Goal: Task Accomplishment & Management: Complete application form

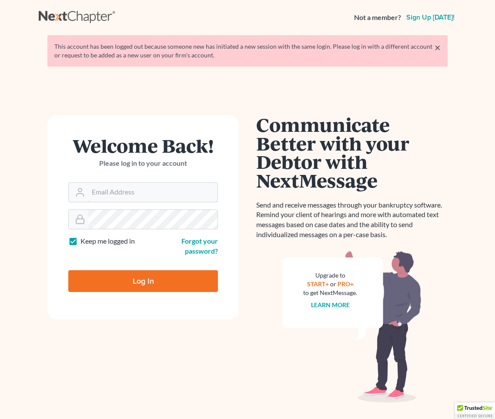
type input "whaddock@pendergraftsimon.com"
click at [141, 285] on input "Log In" at bounding box center [143, 281] width 150 height 22
type input "Thinking..."
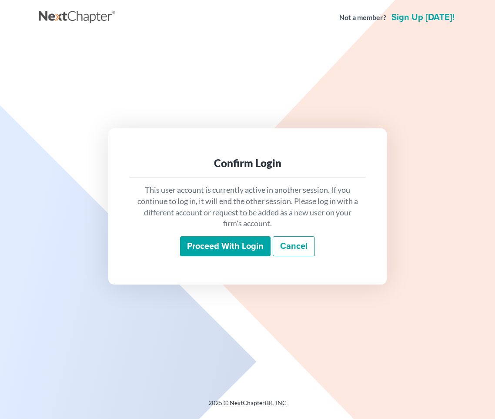
click at [216, 243] on input "Proceed with login" at bounding box center [225, 246] width 90 height 20
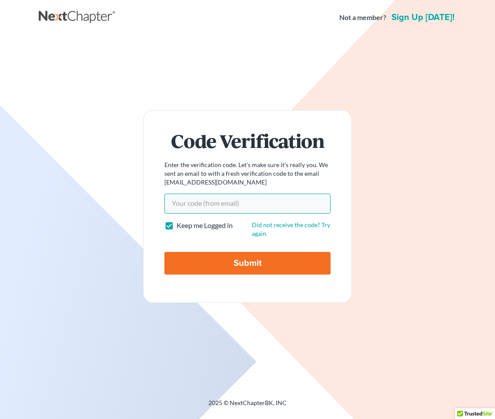
click at [202, 204] on input "Your code(from email)" at bounding box center [247, 203] width 166 height 20
paste input "ced815"
type input "ced815"
click at [164, 252] on input "Submit" at bounding box center [247, 263] width 166 height 23
type input "Thinking..."
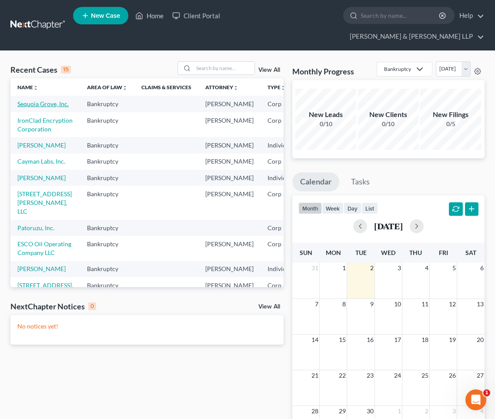
click at [23, 100] on link "Sequoia Grove, Inc." at bounding box center [42, 103] width 51 height 7
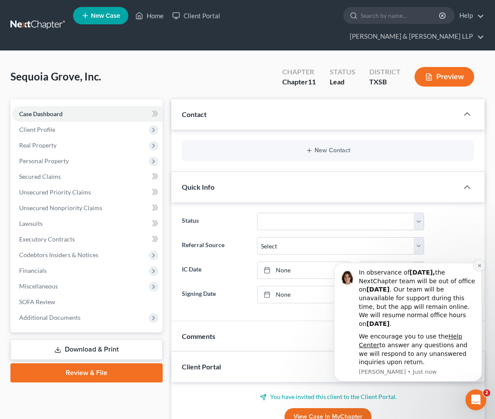
click at [478, 262] on button "Dismiss notification" at bounding box center [478, 264] width 11 height 11
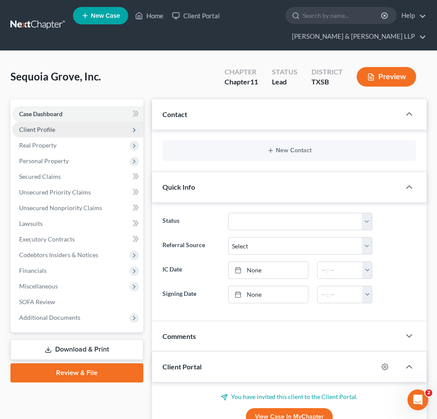
click at [133, 127] on icon at bounding box center [134, 129] width 7 height 7
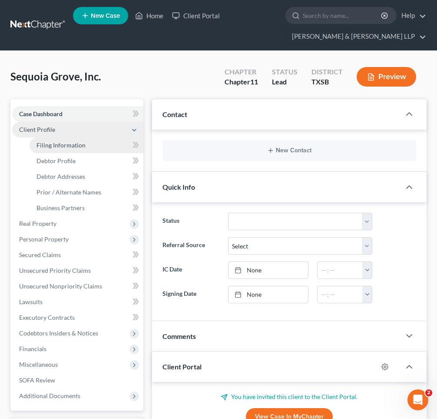
click at [66, 148] on link "Filing Information" at bounding box center [87, 145] width 114 height 16
select select "3"
select select "1"
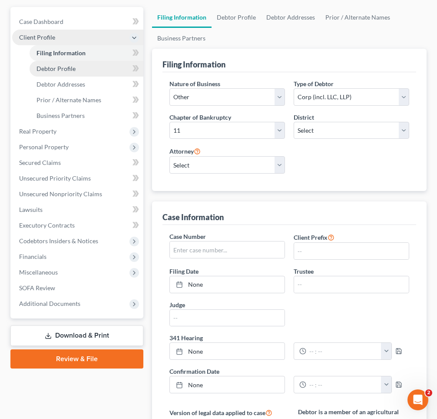
click at [53, 65] on span "Debtor Profile" at bounding box center [56, 68] width 39 height 7
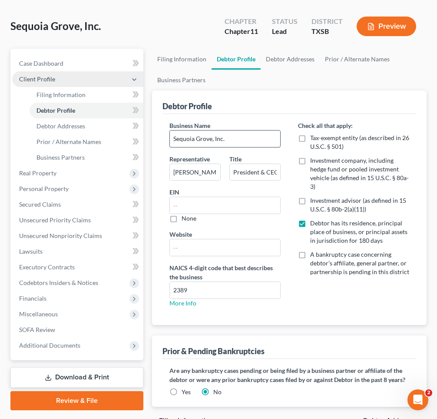
scroll to position [51, 0]
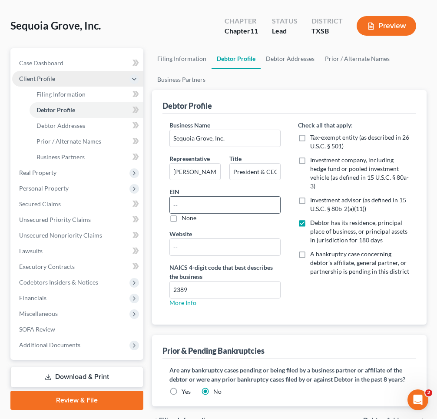
click at [196, 207] on input "text" at bounding box center [225, 204] width 110 height 17
type input "[US_EMPLOYER_IDENTIFICATION_NUMBER]"
click at [198, 249] on input "text" at bounding box center [225, 247] width 110 height 17
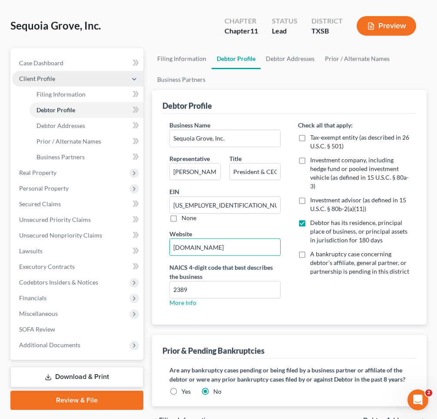
type input "[DOMAIN_NAME]"
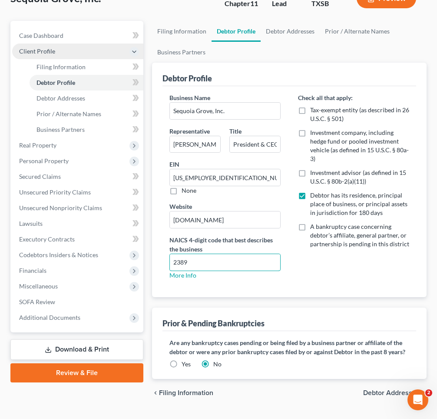
scroll to position [99, 0]
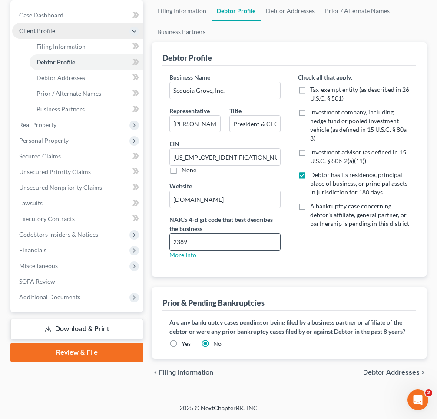
click at [176, 242] on input "2389" at bounding box center [225, 241] width 110 height 17
type input "0389"
click at [66, 75] on span "Debtor Addresses" at bounding box center [61, 77] width 49 height 7
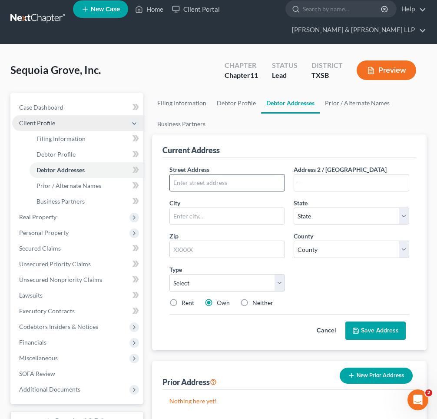
scroll to position [1, 0]
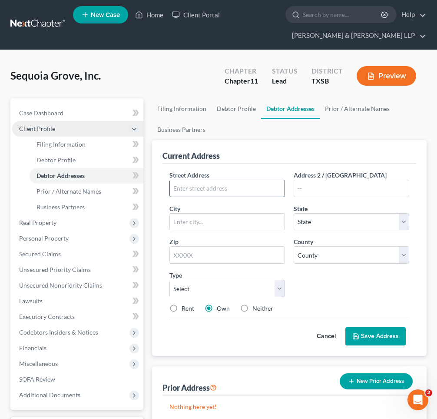
click at [202, 185] on input "text" at bounding box center [227, 188] width 115 height 17
click at [202, 185] on input "1207 West F" at bounding box center [227, 188] width 115 height 17
type input "[STREET_ADDRESS][PERSON_NAME]"
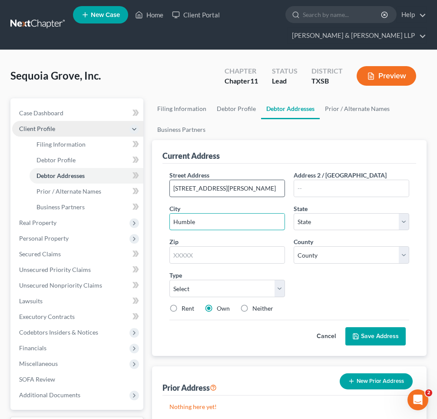
type input "Humble"
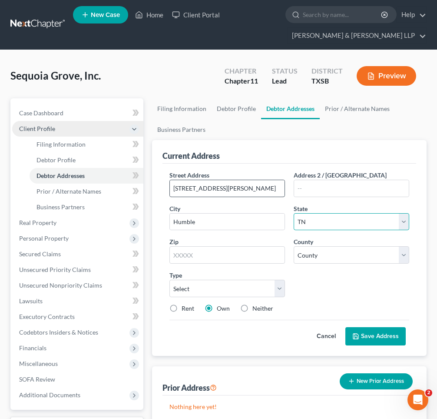
select select "45"
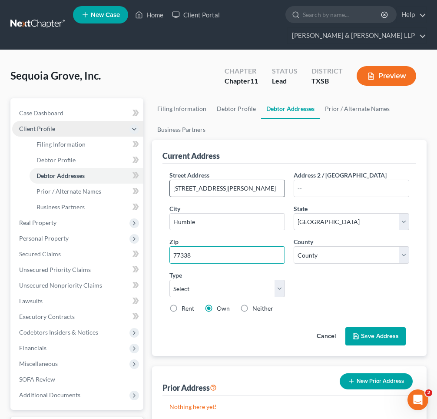
type input "77338"
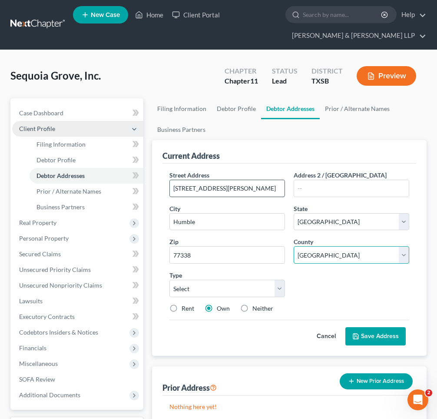
select select "100"
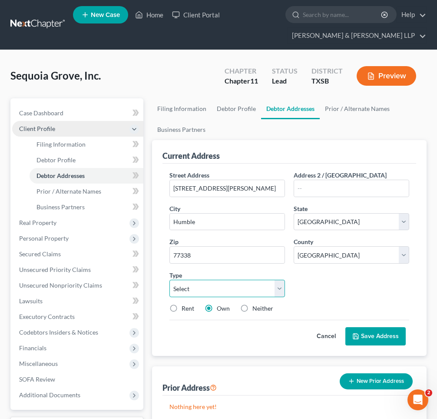
click at [281, 287] on select "Select Business Mailing Location of Assets" at bounding box center [227, 287] width 116 height 17
select select "0"
click at [169, 279] on select "Select Business Mailing Location of Assets" at bounding box center [227, 287] width 116 height 17
click at [372, 339] on button "Save Address" at bounding box center [376, 336] width 60 height 18
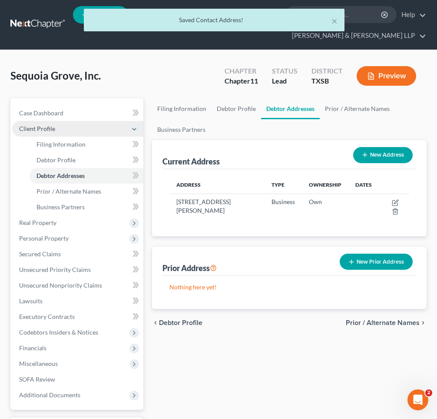
click at [373, 154] on button "New Address" at bounding box center [383, 155] width 60 height 16
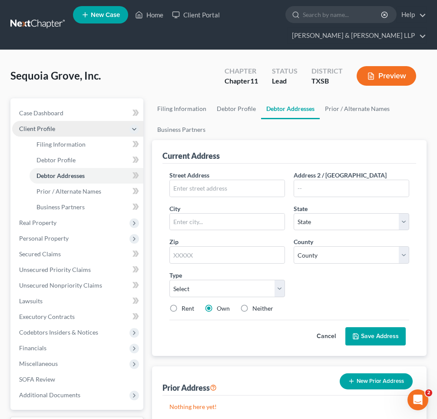
click at [253, 306] on label "Neither" at bounding box center [263, 308] width 21 height 9
click at [256, 306] on input "Neither" at bounding box center [259, 307] width 6 height 6
radio input "true"
click at [193, 188] on input "text" at bounding box center [227, 188] width 115 height 17
type input "[GEOGRAPHIC_DATA]"
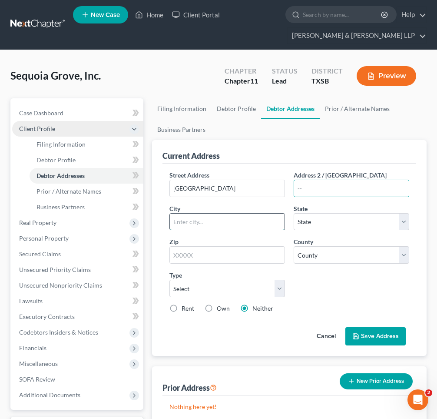
click at [186, 217] on input "text" at bounding box center [227, 221] width 115 height 17
type input "[GEOGRAPHIC_DATA]"
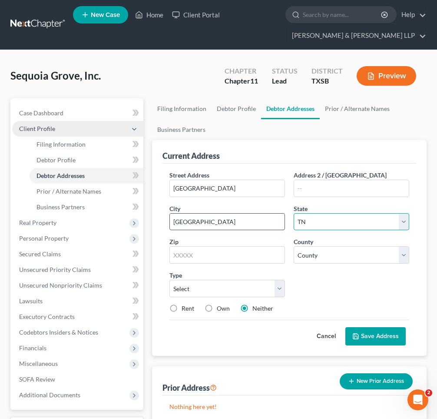
select select "45"
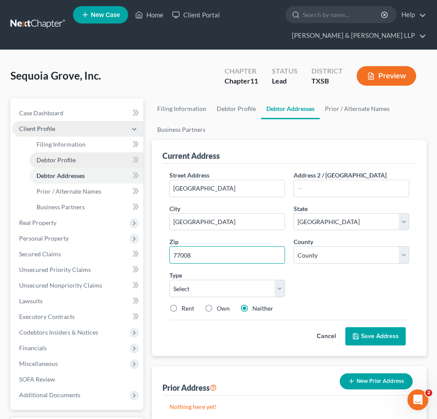
type input "77008"
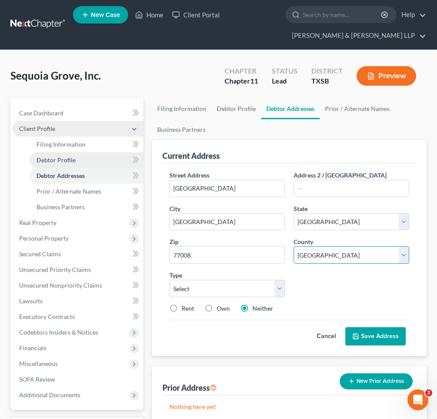
select select "100"
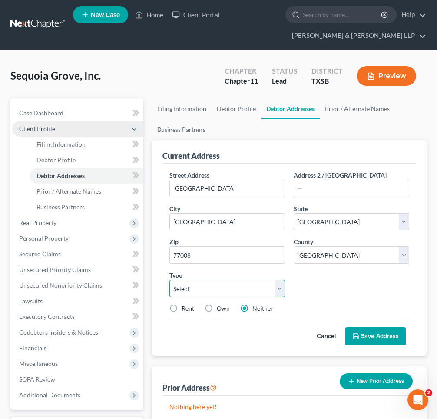
click at [181, 286] on select "Select Business Mailing Location of Assets" at bounding box center [227, 287] width 116 height 17
select select "1"
click at [169, 279] on select "Select Business Mailing Location of Assets" at bounding box center [227, 287] width 116 height 17
click at [372, 336] on button "Save Address" at bounding box center [376, 336] width 60 height 18
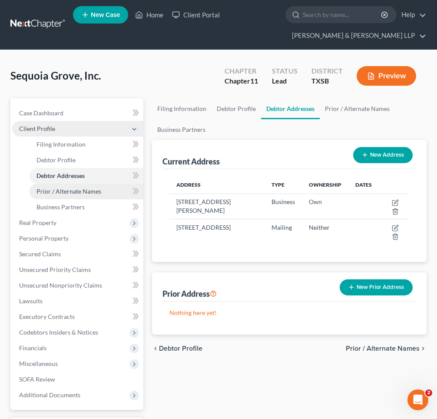
click at [76, 191] on span "Prior / Alternate Names" at bounding box center [69, 190] width 65 height 7
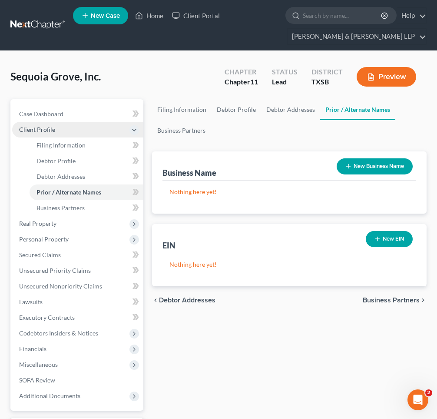
click at [353, 166] on button "New Business Name" at bounding box center [375, 166] width 76 height 16
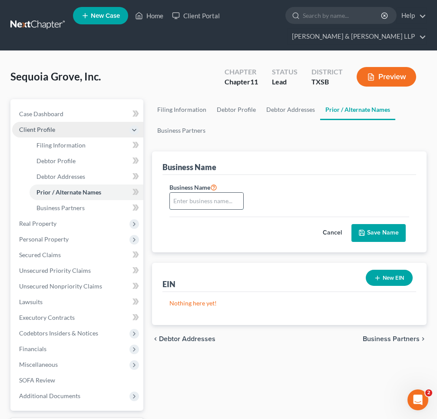
click at [209, 201] on input "text" at bounding box center [206, 201] width 73 height 17
type input "GM Outdoor Living, Pool & Spa"
click at [369, 229] on button "Save Name" at bounding box center [379, 233] width 54 height 18
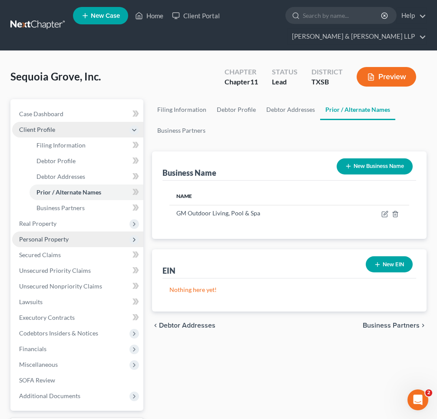
click at [63, 235] on span "Personal Property" at bounding box center [44, 238] width 50 height 7
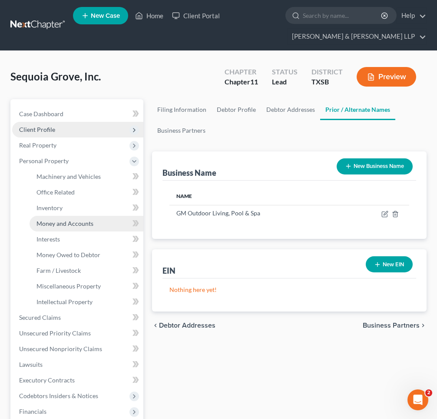
click at [75, 225] on span "Money and Accounts" at bounding box center [65, 222] width 57 height 7
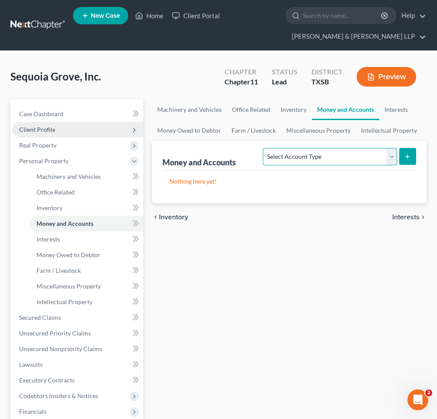
click at [329, 156] on select "Select Account Type Brokerage (A/B: 3, SOFA: 18) Cash on Hand (A/B: 2) Certific…" at bounding box center [330, 156] width 134 height 17
select select "checking"
click at [264, 148] on select "Select Account Type Brokerage (A/B: 3, SOFA: 18) Cash on Hand (A/B: 2) Certific…" at bounding box center [330, 156] width 134 height 17
click at [408, 154] on line "submit" at bounding box center [408, 156] width 0 height 4
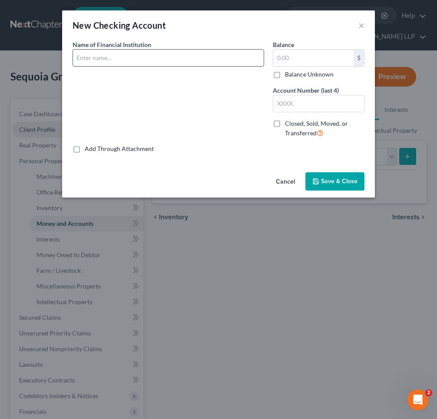
click at [138, 60] on input "text" at bounding box center [168, 58] width 191 height 17
type input "[PERSON_NAME] Fargo Bank"
type input "0"
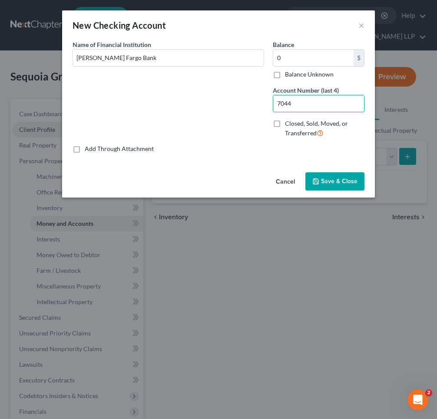
type input "7044"
click at [327, 179] on span "Save & Close" at bounding box center [339, 180] width 37 height 7
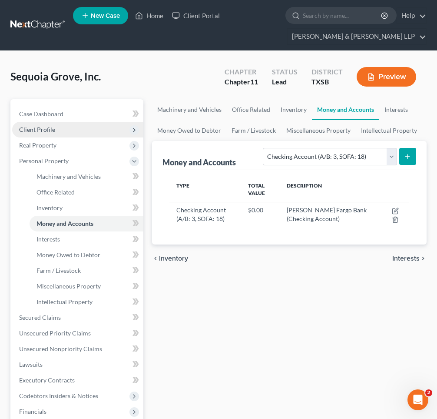
click at [409, 156] on line "submit" at bounding box center [408, 156] width 4 height 0
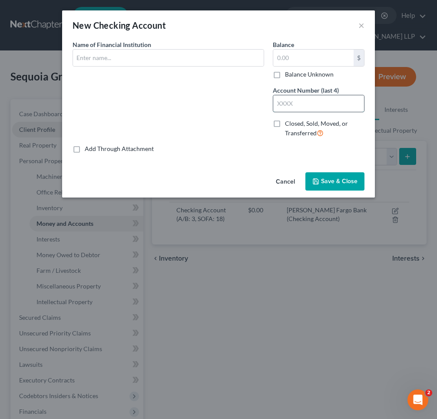
click at [309, 105] on input "text" at bounding box center [318, 103] width 91 height 17
type input "6587"
click at [144, 56] on input "text" at bounding box center [168, 58] width 191 height 17
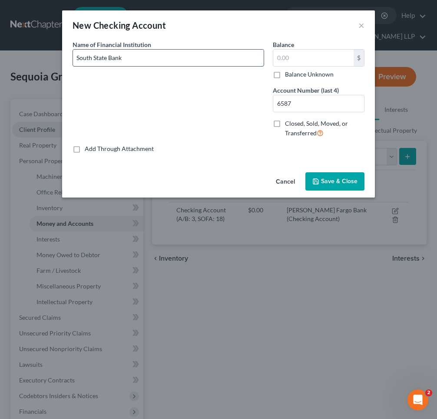
type input "South State Bank"
type input "6,587"
type input "6,587South State Bank"
click at [290, 58] on input "text" at bounding box center [313, 58] width 80 height 17
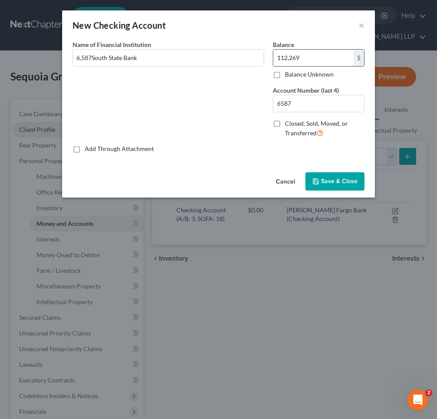
click at [309, 56] on input "112,269" at bounding box center [313, 58] width 80 height 17
type input "112,269.24"
click at [323, 183] on span "Save & Close" at bounding box center [339, 180] width 37 height 7
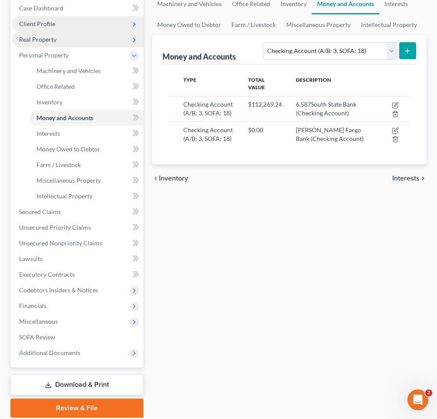
scroll to position [136, 0]
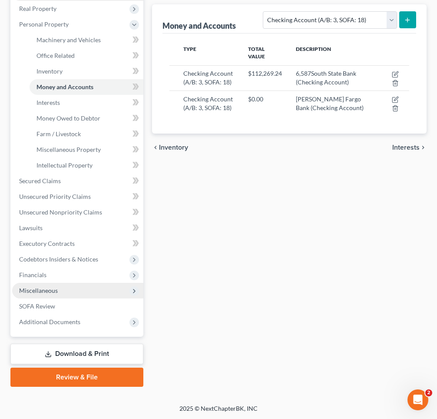
click at [112, 289] on span "Miscellaneous" at bounding box center [77, 290] width 131 height 16
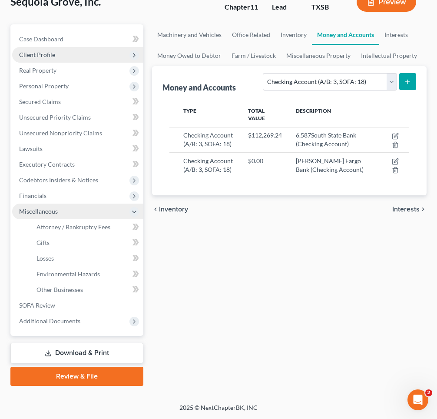
scroll to position [74, 0]
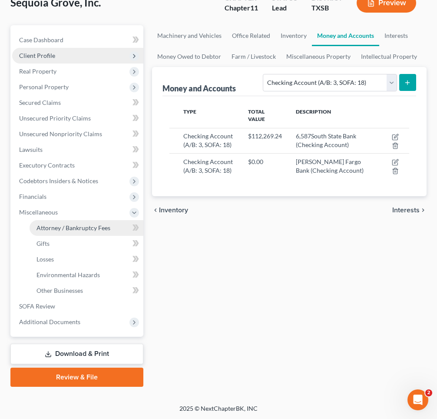
click at [64, 228] on span "Attorney / Bankruptcy Fees" at bounding box center [74, 227] width 74 height 7
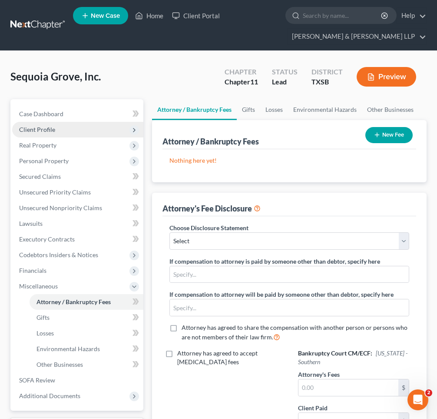
click at [378, 135] on icon "button" at bounding box center [377, 134] width 7 height 7
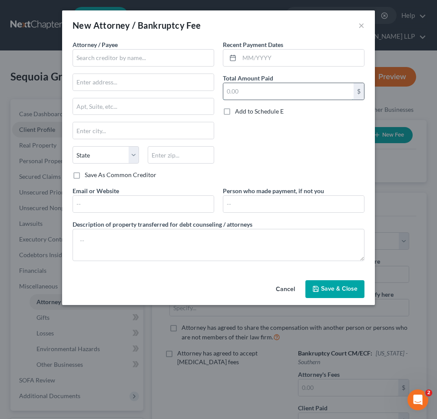
click at [238, 89] on input "text" at bounding box center [288, 91] width 130 height 17
type input "40,000"
click at [84, 57] on input "text" at bounding box center [144, 57] width 142 height 17
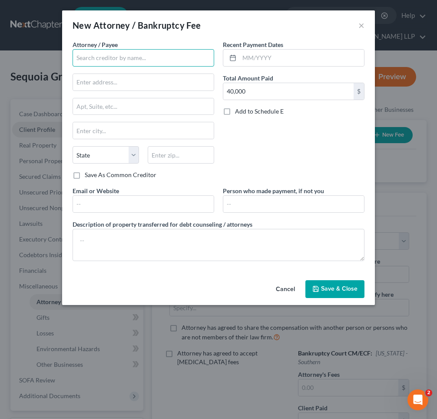
click at [103, 59] on input "text" at bounding box center [144, 57] width 142 height 17
type input "[PERSON_NAME] & [PERSON_NAME], LLP"
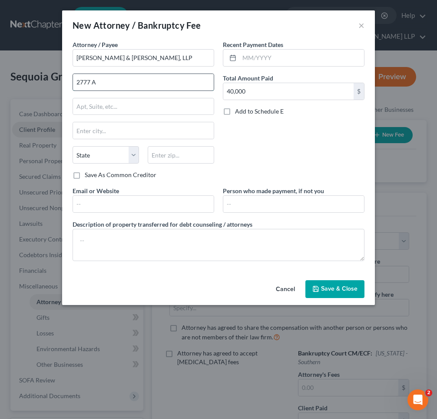
type input "[STREET_ADDRESS][PERSON_NAME]"
click at [114, 132] on input "text" at bounding box center [143, 130] width 141 height 17
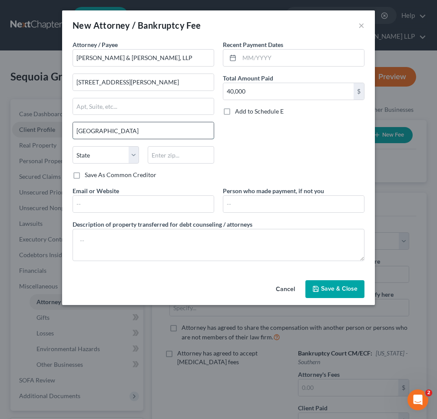
type input "[GEOGRAPHIC_DATA]"
select select "45"
type input "77019"
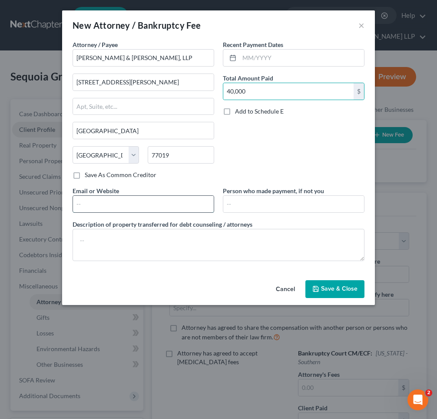
click at [98, 207] on input "text" at bounding box center [143, 204] width 141 height 17
type input "[DOMAIN_NAME]"
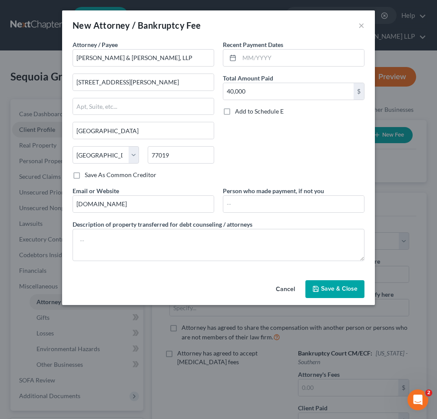
click at [325, 290] on span "Save & Close" at bounding box center [339, 288] width 37 height 7
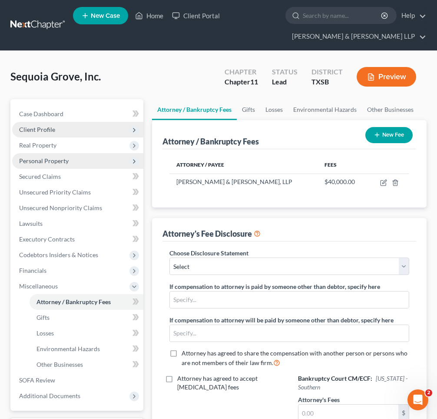
click at [57, 162] on span "Personal Property" at bounding box center [44, 160] width 50 height 7
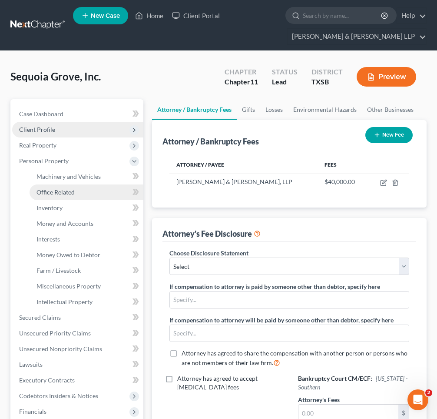
click at [70, 193] on span "Office Related" at bounding box center [56, 191] width 38 height 7
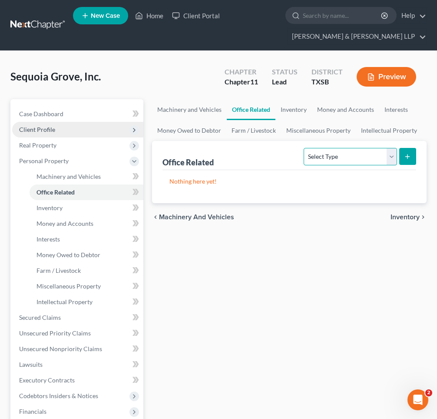
click at [394, 153] on select "Select Type Collectibles (A/B: 42) Office Equipment (A/B: 41) Office Fixtures (…" at bounding box center [350, 156] width 93 height 17
select select "furniture"
click at [305, 148] on select "Select Type Collectibles (A/B: 42) Office Equipment (A/B: 41) Office Fixtures (…" at bounding box center [350, 156] width 93 height 17
click at [412, 152] on button "submit" at bounding box center [407, 156] width 17 height 17
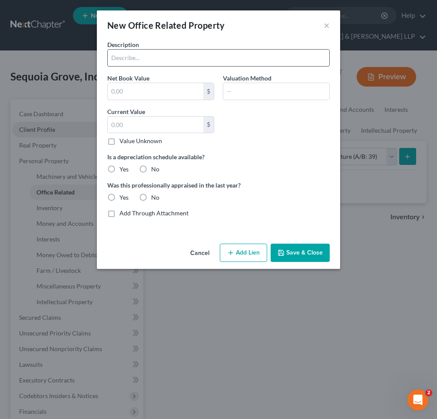
click at [128, 55] on input "text" at bounding box center [219, 58] width 222 height 17
type input "Tables & chaairs"
click at [147, 123] on input "text" at bounding box center [156, 124] width 96 height 17
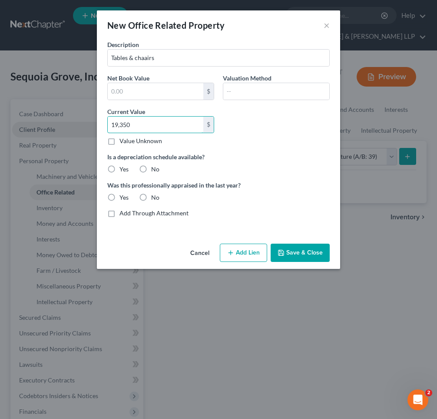
type input "19,350"
click at [151, 167] on label "No" at bounding box center [155, 169] width 8 height 9
click at [155, 167] on input "No" at bounding box center [158, 168] width 6 height 6
radio input "true"
click at [151, 198] on label "No" at bounding box center [155, 197] width 8 height 9
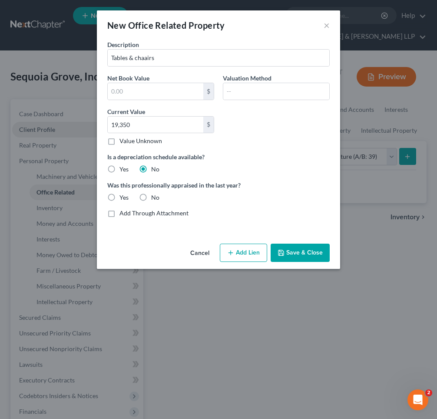
click at [155, 198] on input "No" at bounding box center [158, 196] width 6 height 6
radio input "true"
click at [295, 252] on button "Save & Close" at bounding box center [300, 252] width 59 height 18
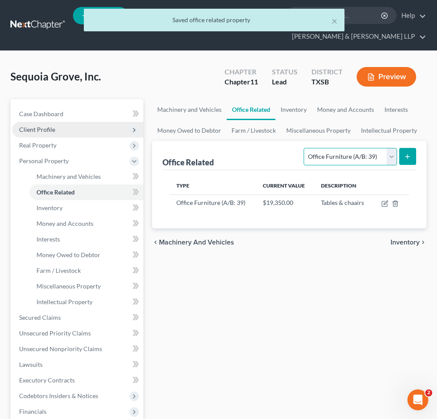
click at [391, 154] on select "Select Type Collectibles (A/B: 42) Office Equipment (A/B: 41) Office Fixtures (…" at bounding box center [350, 156] width 93 height 17
select select "equipment"
click at [305, 148] on select "Select Type Collectibles (A/B: 42) Office Equipment (A/B: 41) Office Fixtures (…" at bounding box center [350, 156] width 93 height 17
click at [409, 156] on line "submit" at bounding box center [408, 156] width 4 height 0
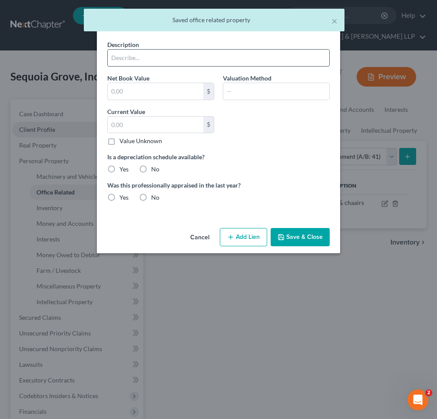
click at [143, 56] on input "text" at bounding box center [219, 58] width 222 height 17
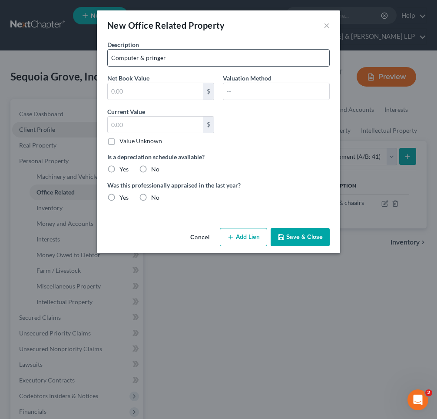
type input "Computer & pringer"
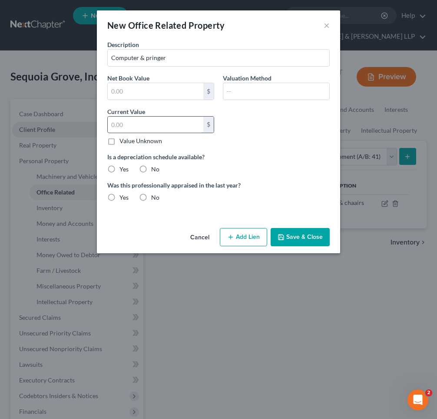
click at [117, 124] on input "text" at bounding box center [156, 124] width 96 height 17
type input "5,000"
click at [151, 169] on label "No" at bounding box center [155, 169] width 8 height 9
click at [155, 169] on input "No" at bounding box center [158, 168] width 6 height 6
radio input "true"
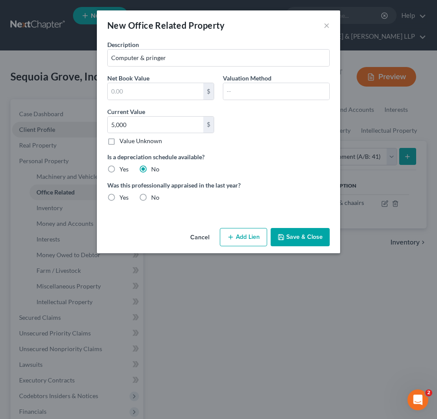
click at [151, 199] on label "No" at bounding box center [155, 197] width 8 height 9
click at [155, 199] on input "No" at bounding box center [158, 196] width 6 height 6
radio input "true"
click at [293, 240] on button "Save & Close" at bounding box center [300, 237] width 59 height 18
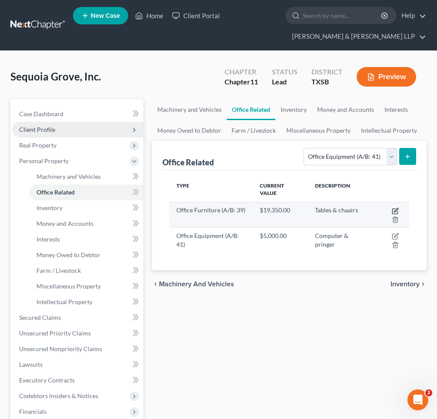
click at [395, 209] on icon "button" at bounding box center [395, 210] width 7 height 7
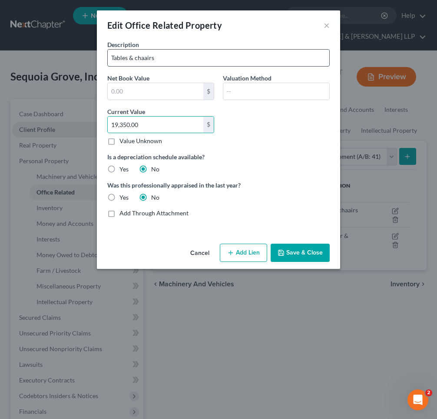
click at [146, 58] on input "Tables & chaairs" at bounding box center [219, 58] width 222 height 17
type input "Tables & chairs"
type input "11,000"
click at [296, 255] on button "Save & Close" at bounding box center [300, 252] width 59 height 18
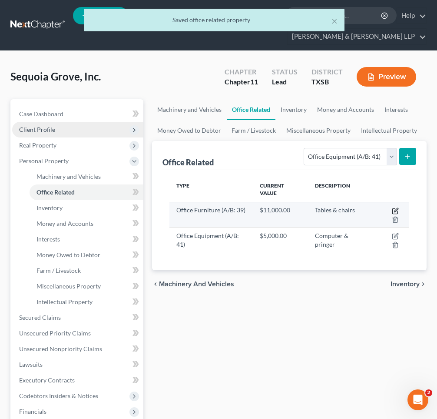
click at [394, 210] on icon "button" at bounding box center [396, 210] width 4 height 4
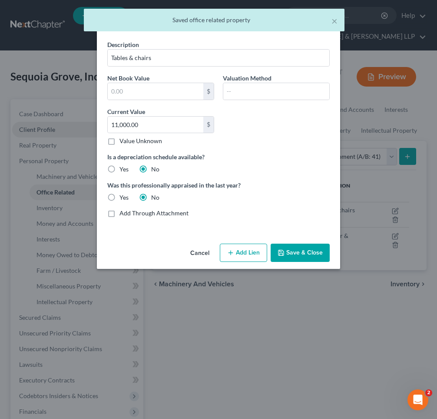
click at [205, 250] on button "Cancel" at bounding box center [199, 252] width 33 height 17
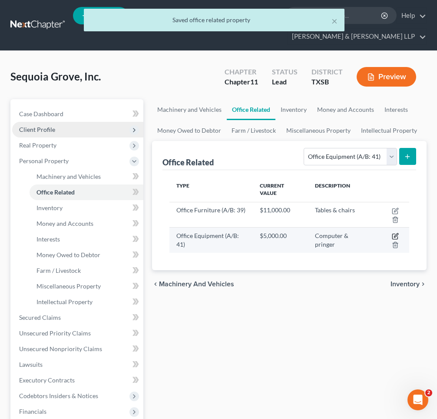
click at [395, 236] on icon "button" at bounding box center [396, 235] width 4 height 4
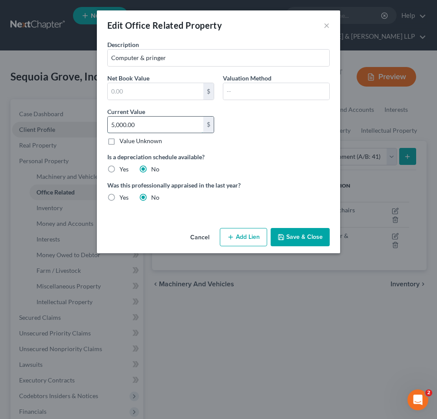
click at [115, 126] on input "5,000.00" at bounding box center [156, 124] width 96 height 17
drag, startPoint x: 156, startPoint y: 127, endPoint x: 86, endPoint y: 126, distance: 70.0
click at [86, 126] on div "Edit Office Related Property × Description Computer & pringer Net Book Value $ …" at bounding box center [218, 209] width 437 height 419
type input "4,000"
click at [157, 60] on input "Computer & pringer" at bounding box center [219, 58] width 222 height 17
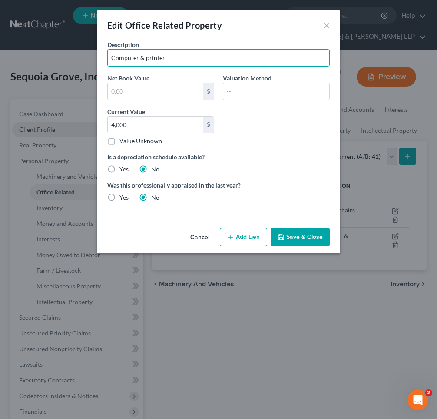
type input "Computer & printer"
click at [284, 234] on icon "button" at bounding box center [281, 236] width 7 height 7
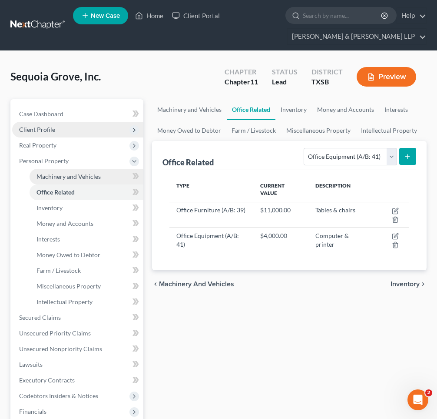
click at [76, 177] on span "Machinery and Vehicles" at bounding box center [69, 176] width 64 height 7
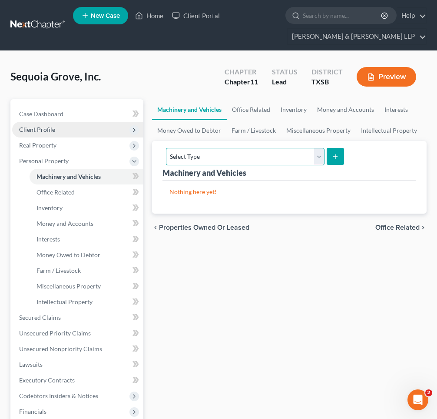
click at [320, 160] on select "Select Type Aircraft (A/B: 49) Other Machinery, Fixtures and Equipment (A/B: 50…" at bounding box center [245, 156] width 159 height 17
select select "vehicle"
click at [166, 148] on select "Select Type Aircraft (A/B: 49) Other Machinery, Fixtures and Equipment (A/B: 50…" at bounding box center [245, 156] width 159 height 17
click at [332, 154] on icon "submit" at bounding box center [335, 156] width 7 height 7
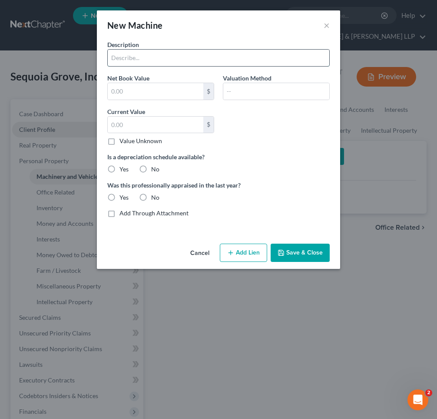
click at [126, 59] on input "text" at bounding box center [219, 58] width 222 height 17
click at [175, 58] on input "2022 Chevrolet Silvaraado (VIN" at bounding box center [219, 58] width 222 height 17
click at [210, 56] on input "2022 Chevrolet Silvarado (VIN" at bounding box center [219, 58] width 222 height 17
click at [166, 58] on input "2022 Chevrolet Silvarado (VIN" at bounding box center [219, 58] width 222 height 17
click at [212, 56] on input "2022 Chevrolet Silverado (VIN" at bounding box center [219, 58] width 222 height 17
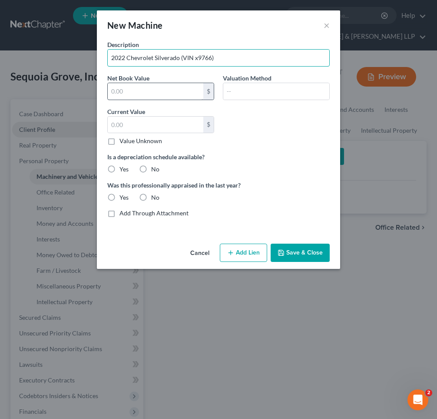
type input "2022 Chevrolet Silverado (VIN x9766)"
click at [159, 93] on input "text" at bounding box center [156, 91] width 96 height 17
type input "48,673"
click at [151, 168] on label "No" at bounding box center [155, 169] width 8 height 9
click at [155, 168] on input "No" at bounding box center [158, 168] width 6 height 6
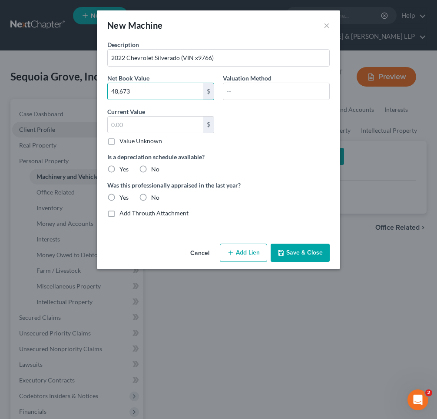
radio input "true"
click at [151, 198] on label "No" at bounding box center [155, 197] width 8 height 9
click at [155, 198] on input "No" at bounding box center [158, 196] width 6 height 6
radio input "true"
click at [301, 253] on button "Save & Close" at bounding box center [300, 252] width 59 height 18
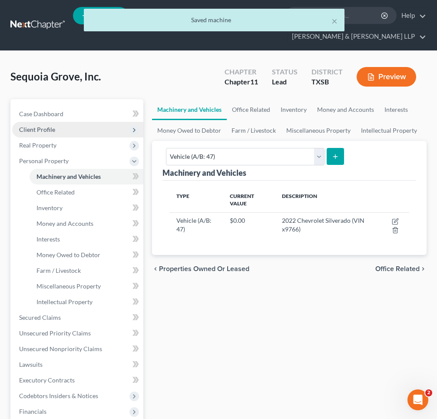
click at [332, 154] on icon "submit" at bounding box center [335, 156] width 7 height 7
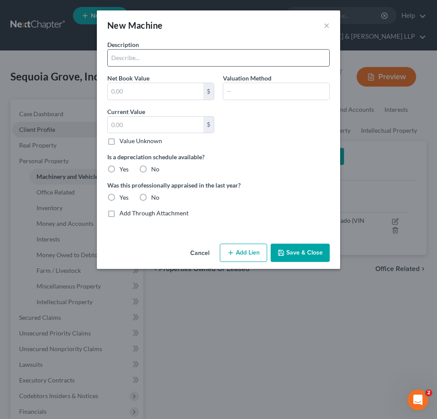
click at [162, 54] on input "text" at bounding box center [219, 58] width 222 height 17
type input "2022 Chevrolet Silverado (VIN x6073)"
click at [120, 89] on input "text" at bounding box center [156, 91] width 96 height 17
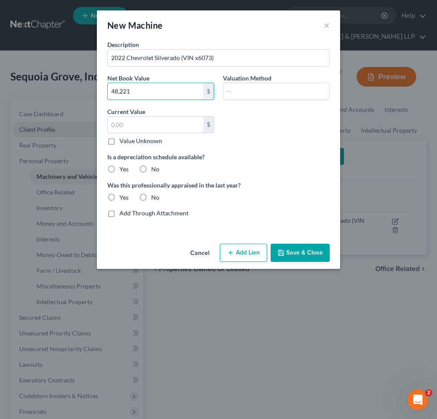
type input "48,221"
click at [151, 168] on label "No" at bounding box center [155, 169] width 8 height 9
click at [155, 168] on input "No" at bounding box center [158, 168] width 6 height 6
radio input "true"
click at [151, 198] on label "No" at bounding box center [155, 197] width 8 height 9
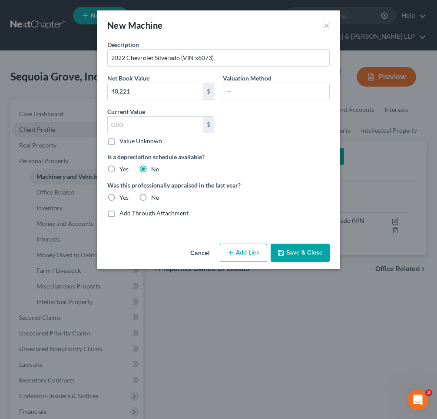
click at [155, 198] on input "No" at bounding box center [158, 196] width 6 height 6
radio input "true"
click at [286, 249] on button "Save & Close" at bounding box center [300, 252] width 59 height 18
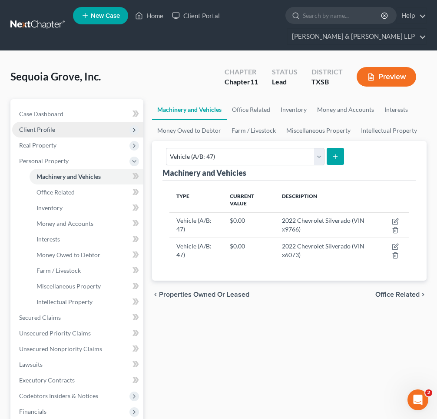
click at [336, 154] on line "submit" at bounding box center [336, 156] width 0 height 4
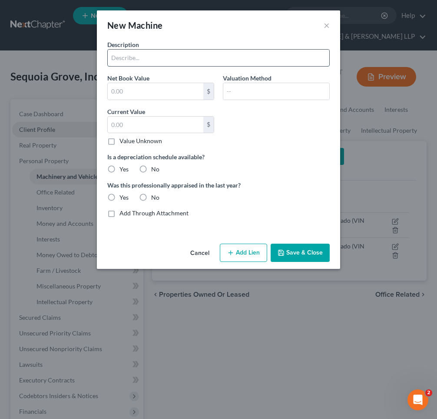
click at [121, 63] on input "text" at bounding box center [219, 58] width 222 height 17
type input "2022 Chevrolet [US_STATE] (VIN x5932)"
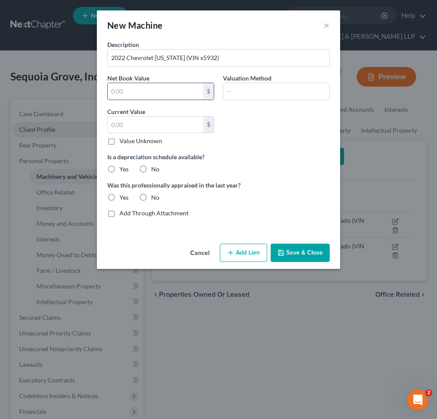
click at [128, 88] on input "text" at bounding box center [156, 91] width 96 height 17
type input "35,959"
click at [151, 167] on label "No" at bounding box center [155, 169] width 8 height 9
click at [155, 167] on input "No" at bounding box center [158, 168] width 6 height 6
radio input "true"
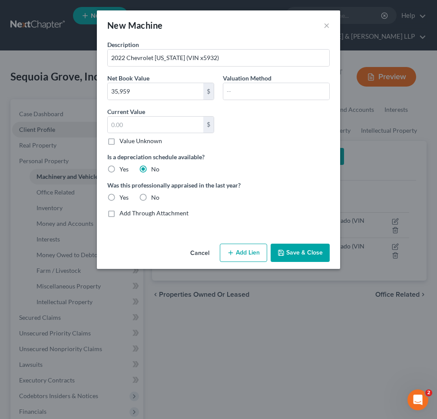
click at [151, 199] on label "No" at bounding box center [155, 197] width 8 height 9
click at [155, 199] on input "No" at bounding box center [158, 196] width 6 height 6
radio input "true"
click at [304, 253] on button "Save & Close" at bounding box center [300, 252] width 59 height 18
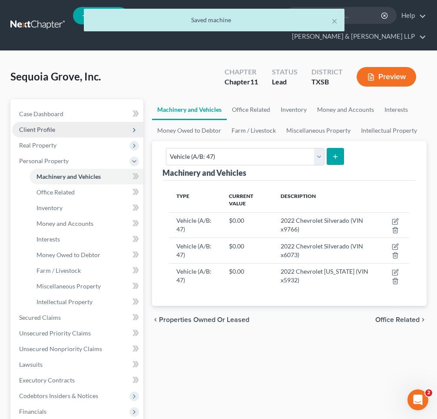
click at [336, 157] on line "submit" at bounding box center [336, 156] width 0 height 4
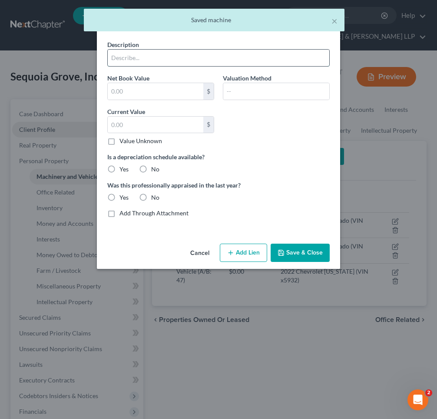
click at [161, 58] on input "text" at bounding box center [219, 58] width 222 height 17
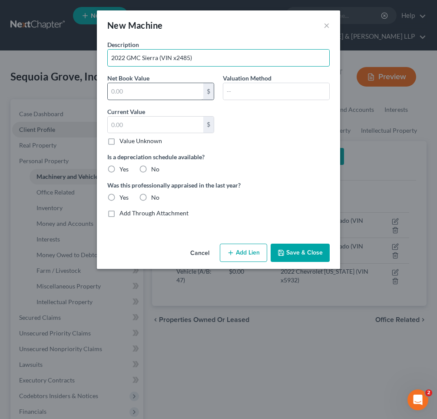
type input "2022 GMC Sierra (VIN x2485)"
click at [118, 91] on input "text" at bounding box center [156, 91] width 96 height 17
type input "80,673"
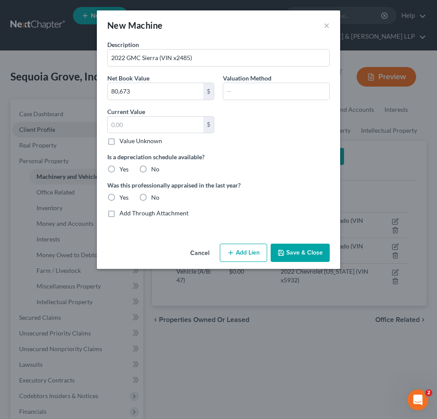
click at [151, 169] on label "No" at bounding box center [155, 169] width 8 height 9
click at [155, 169] on input "No" at bounding box center [158, 168] width 6 height 6
radio input "true"
click at [151, 196] on label "No" at bounding box center [155, 197] width 8 height 9
click at [155, 196] on input "No" at bounding box center [158, 196] width 6 height 6
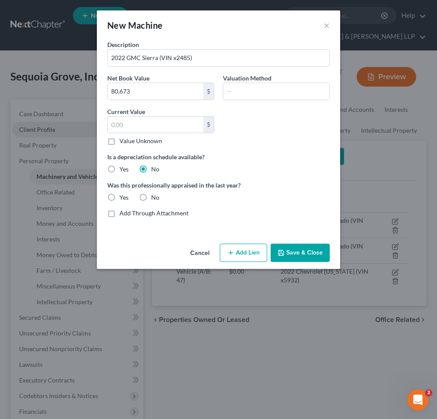
radio input "true"
click at [296, 254] on button "Save & Close" at bounding box center [300, 252] width 59 height 18
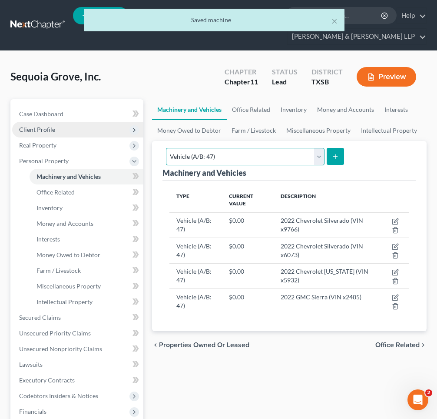
click at [316, 156] on select "Select Type Aircraft (A/B: 49) Other Machinery, Fixtures and Equipment (A/B: 50…" at bounding box center [245, 156] width 159 height 17
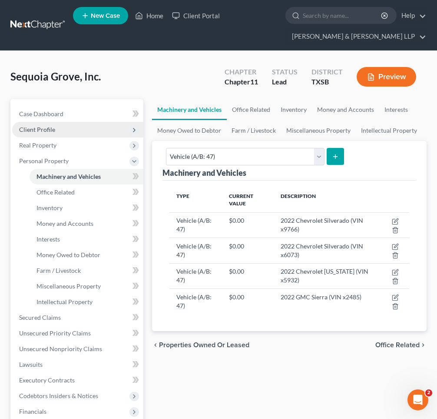
click at [332, 156] on icon "submit" at bounding box center [335, 156] width 7 height 7
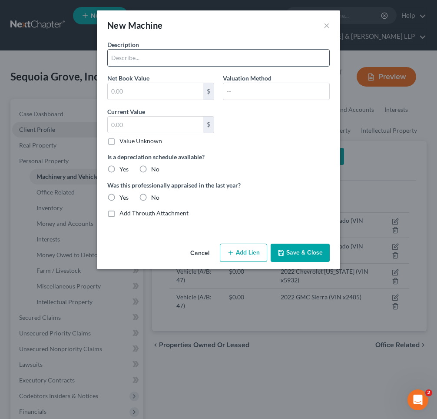
click at [137, 57] on input "text" at bounding box center [219, 58] width 222 height 17
type input "2006 utlity trailer (VIN __)"
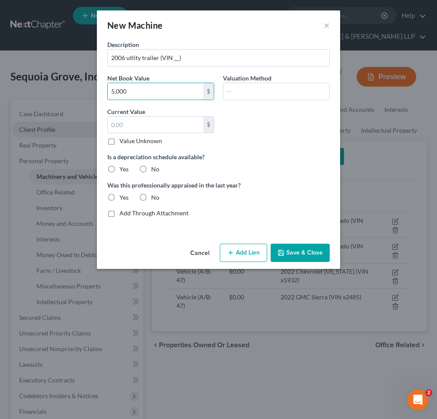
type input "5,000"
click at [151, 169] on label "No" at bounding box center [155, 169] width 8 height 9
click at [155, 169] on input "No" at bounding box center [158, 168] width 6 height 6
radio input "true"
click at [151, 198] on label "No" at bounding box center [155, 197] width 8 height 9
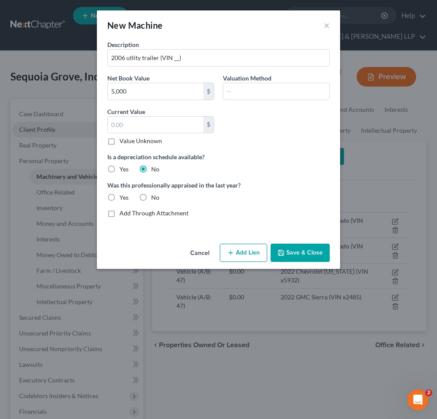
click at [155, 198] on input "No" at bounding box center [158, 196] width 6 height 6
radio input "true"
click at [297, 259] on button "Save & Close" at bounding box center [300, 252] width 59 height 18
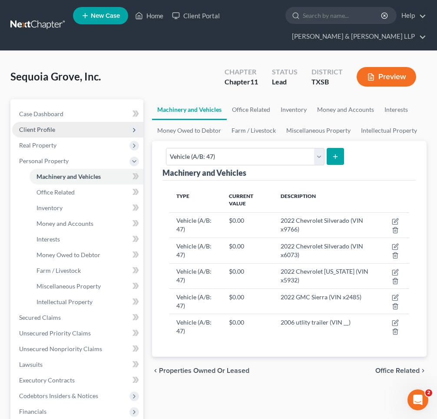
click at [335, 153] on icon "submit" at bounding box center [335, 156] width 7 height 7
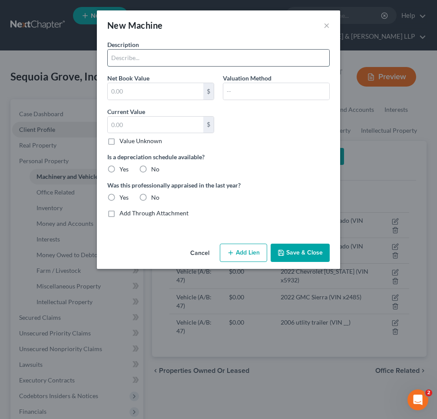
click at [143, 58] on input "text" at bounding box center [219, 58] width 222 height 17
click at [192, 58] on input "2022 Chevrolet [US_STATE] (VIM x7597)" at bounding box center [219, 58] width 222 height 17
type input "2022 Chevrolet [US_STATE] (VIN x7597)"
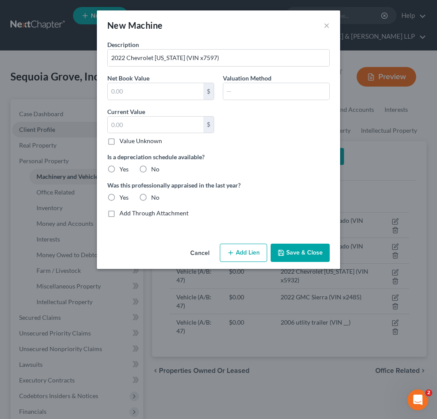
click at [151, 168] on label "No" at bounding box center [155, 169] width 8 height 9
click at [155, 168] on input "No" at bounding box center [158, 168] width 6 height 6
radio input "true"
click at [151, 196] on label "No" at bounding box center [155, 197] width 8 height 9
click at [155, 196] on input "No" at bounding box center [158, 196] width 6 height 6
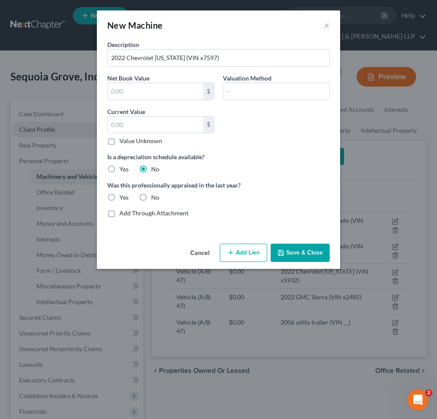
radio input "true"
click at [306, 253] on button "Save & Close" at bounding box center [300, 252] width 59 height 18
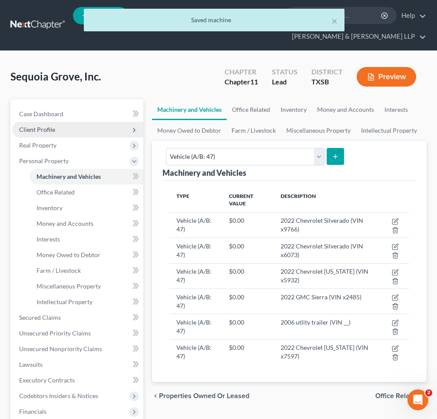
click at [332, 154] on icon "submit" at bounding box center [335, 156] width 7 height 7
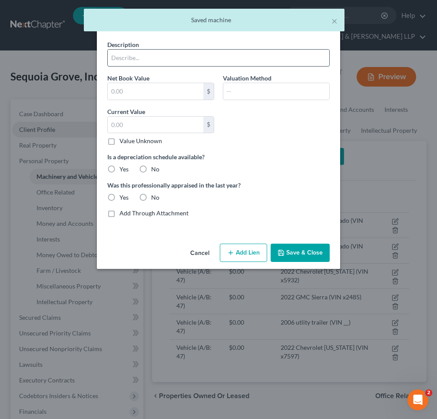
click at [139, 60] on input "text" at bounding box center [219, 58] width 222 height 17
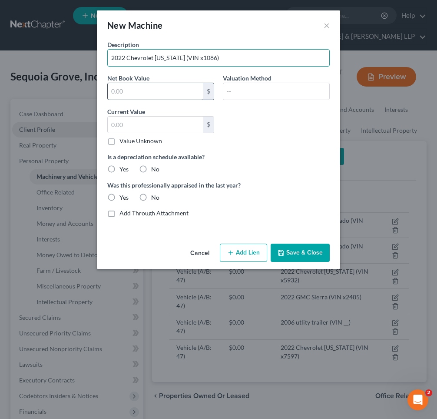
type input "2022 Chevrolet [US_STATE] (VIN x1086)"
click at [145, 93] on input "text" at bounding box center [156, 91] width 96 height 17
type input "37,407"
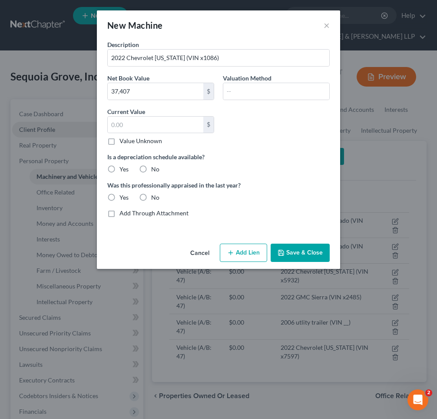
click at [151, 169] on label "No" at bounding box center [155, 169] width 8 height 9
click at [155, 169] on input "No" at bounding box center [158, 168] width 6 height 6
radio input "true"
click at [151, 197] on label "No" at bounding box center [155, 197] width 8 height 9
click at [155, 197] on input "No" at bounding box center [158, 196] width 6 height 6
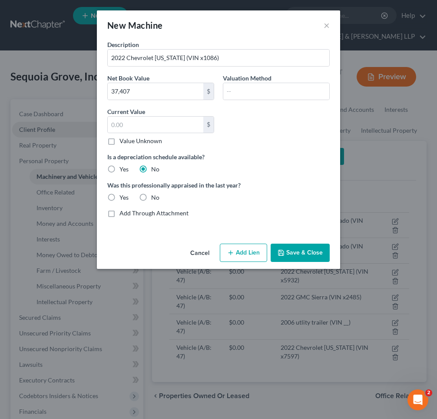
radio input "true"
click at [286, 251] on button "Save & Close" at bounding box center [300, 252] width 59 height 18
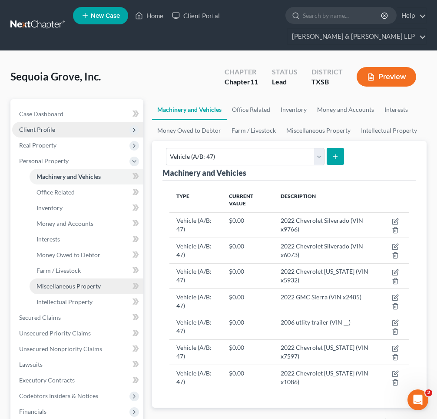
click at [75, 285] on span "Miscellaneous Property" at bounding box center [69, 285] width 64 height 7
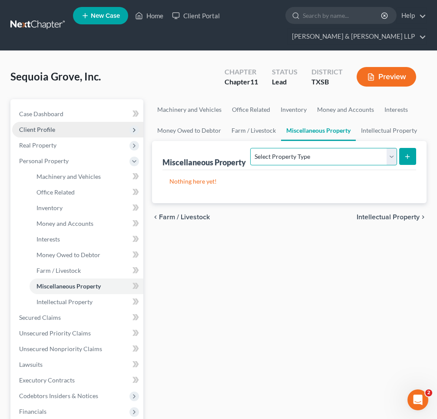
click at [326, 155] on select "Select Property Type Assigned for Creditor Benefit [DATE] (SOFA: 8) Assigned to…" at bounding box center [323, 156] width 146 height 17
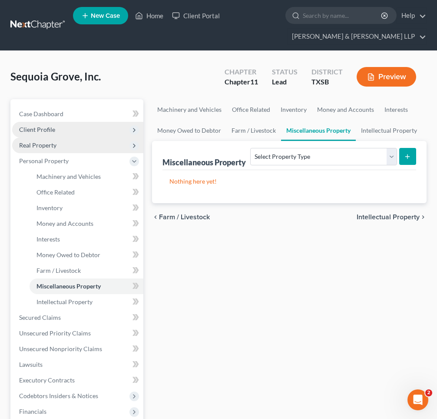
click at [65, 146] on span "Real Property" at bounding box center [77, 145] width 131 height 16
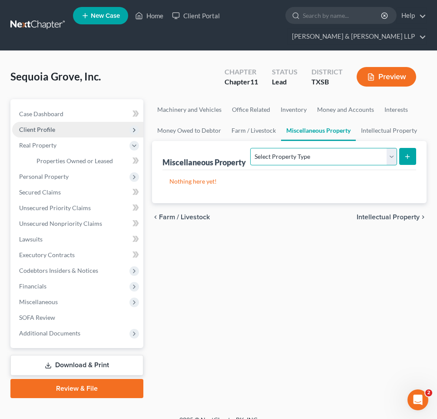
click at [274, 157] on select "Select Property Type Assigned for Creditor Benefit [DATE] (SOFA: 8) Assigned to…" at bounding box center [323, 156] width 146 height 17
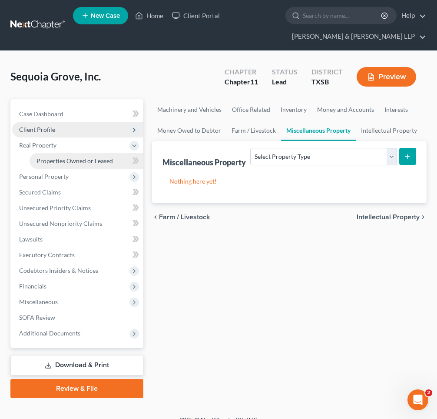
click at [73, 161] on span "Properties Owned or Leased" at bounding box center [75, 160] width 76 height 7
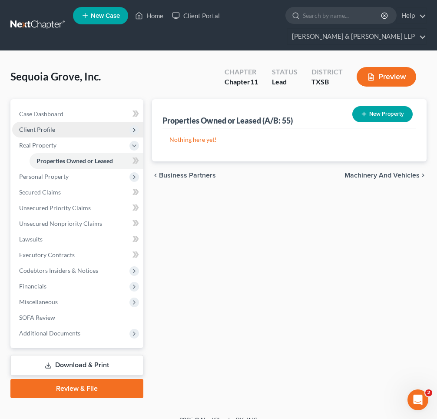
click at [375, 113] on button "New Property" at bounding box center [382, 114] width 60 height 16
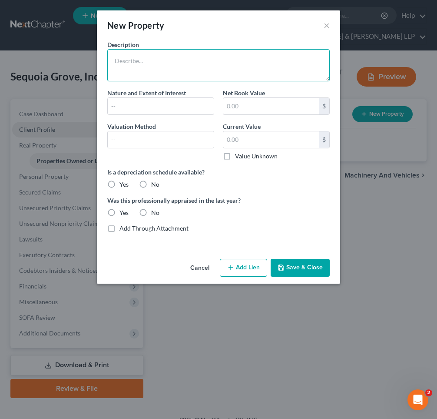
click at [149, 60] on textarea at bounding box center [218, 65] width 223 height 32
type textarea "[STREET_ADDRESS][PERSON_NAME]"
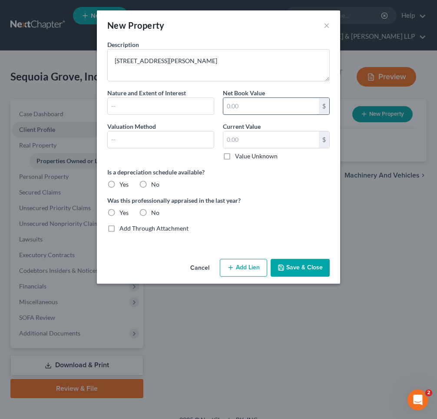
click at [247, 103] on input "text" at bounding box center [271, 106] width 96 height 17
type input "225,000"
click at [151, 184] on label "No" at bounding box center [155, 184] width 8 height 9
click at [155, 184] on input "No" at bounding box center [158, 183] width 6 height 6
radio input "true"
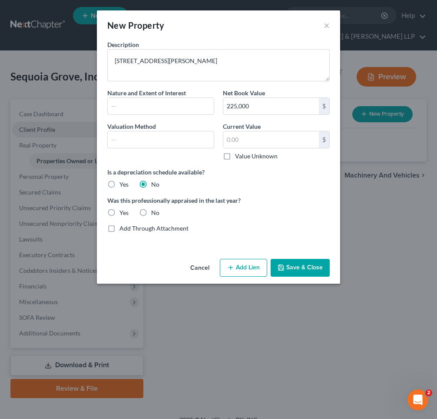
click at [151, 212] on label "No" at bounding box center [155, 212] width 8 height 9
click at [155, 212] on input "No" at bounding box center [158, 211] width 6 height 6
radio input "true"
click at [308, 268] on button "Save & Close" at bounding box center [300, 268] width 59 height 18
